Goal: Contribute content

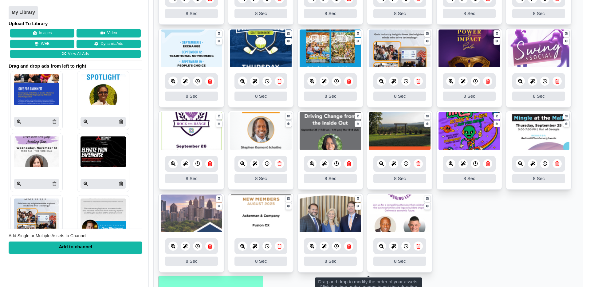
scroll to position [243, 0]
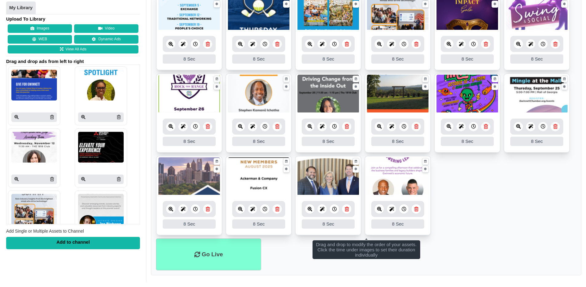
click at [415, 209] on icon at bounding box center [416, 209] width 4 height 5
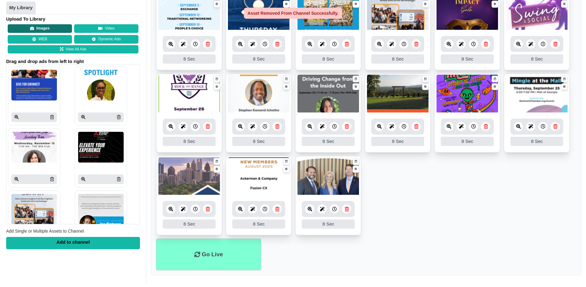
click at [45, 28] on button "Images" at bounding box center [40, 28] width 64 height 9
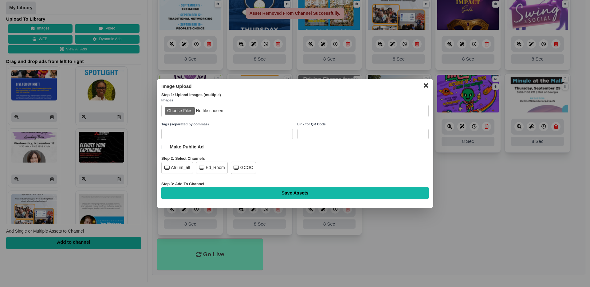
click at [183, 108] on input "file" at bounding box center [294, 111] width 267 height 13
type input "C:\fakepath\gcf-honoring-legacies-atrium.jpg"
click at [245, 164] on div "GCOC" at bounding box center [243, 168] width 25 height 12
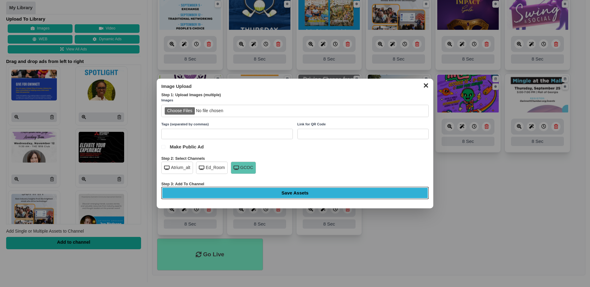
click at [318, 195] on input "Save Assets" at bounding box center [294, 193] width 267 height 12
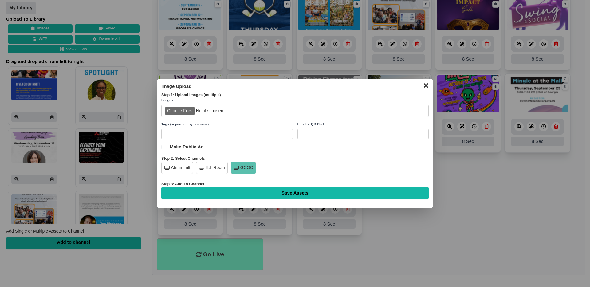
type input "Saving..."
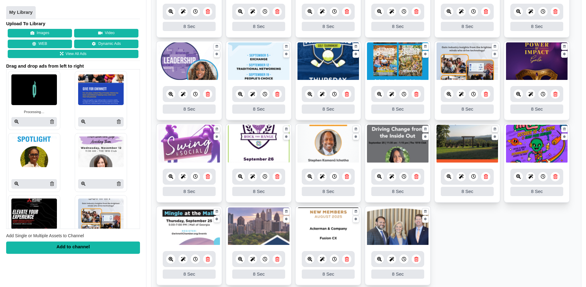
scroll to position [246, 0]
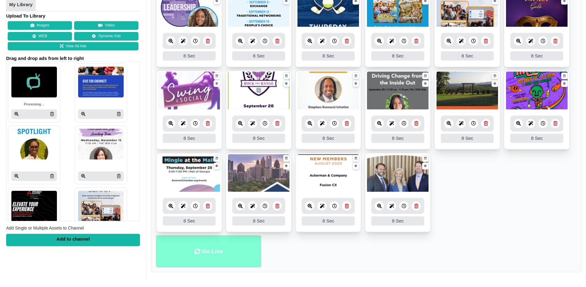
click at [215, 247] on li "Go Live" at bounding box center [208, 251] width 105 height 32
